Goal: Book appointment/travel/reservation

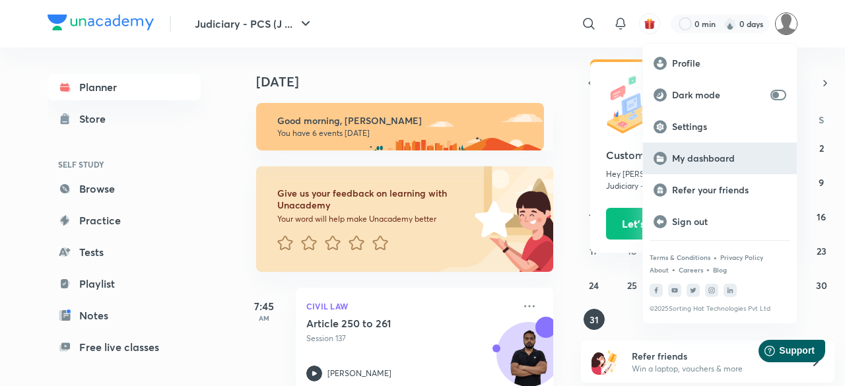
click at [701, 155] on p "My dashboard" at bounding box center [729, 158] width 114 height 12
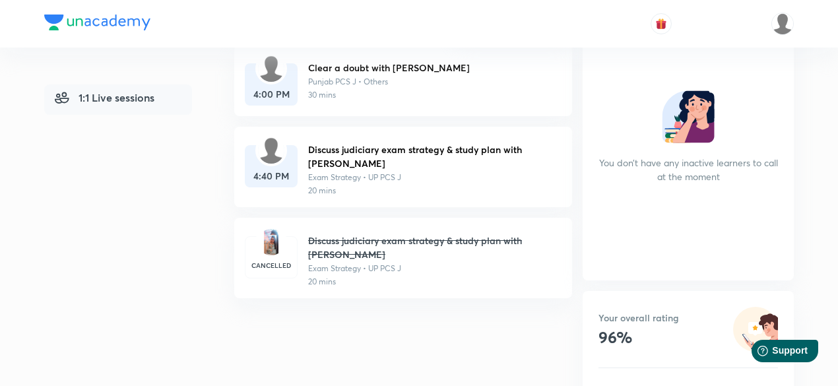
scroll to position [238, 0]
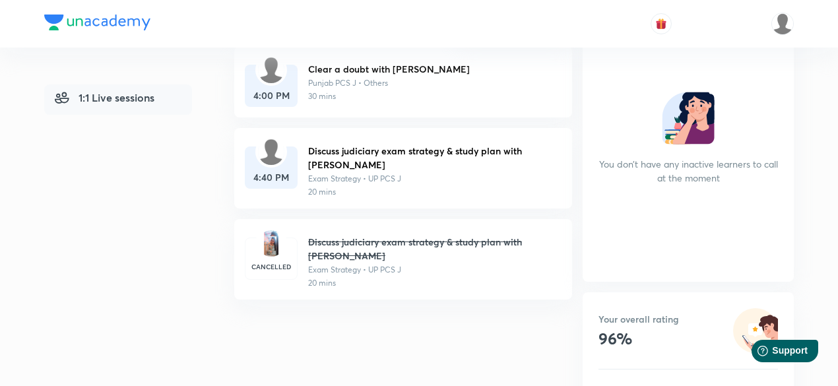
click at [278, 159] on img at bounding box center [271, 152] width 26 height 26
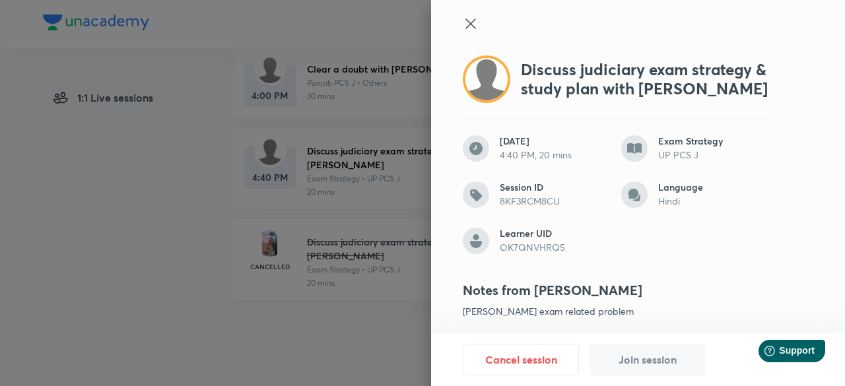
click at [462, 20] on icon at bounding box center [470, 24] width 16 height 16
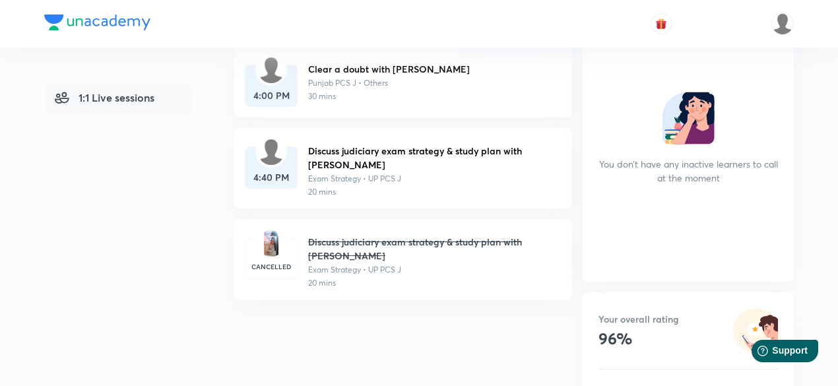
scroll to position [0, 0]
